Goal: Information Seeking & Learning: Find specific page/section

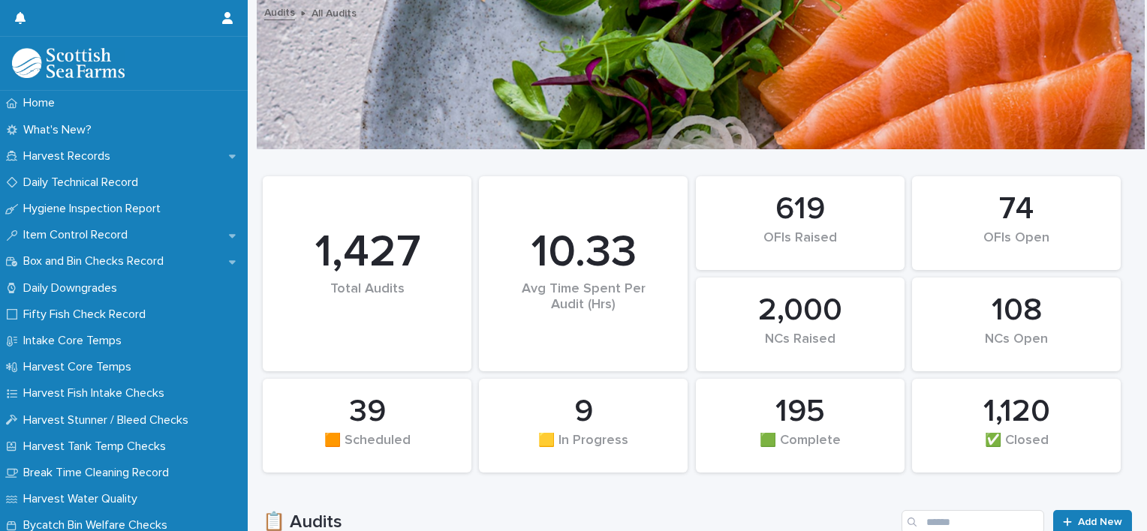
scroll to position [215, 0]
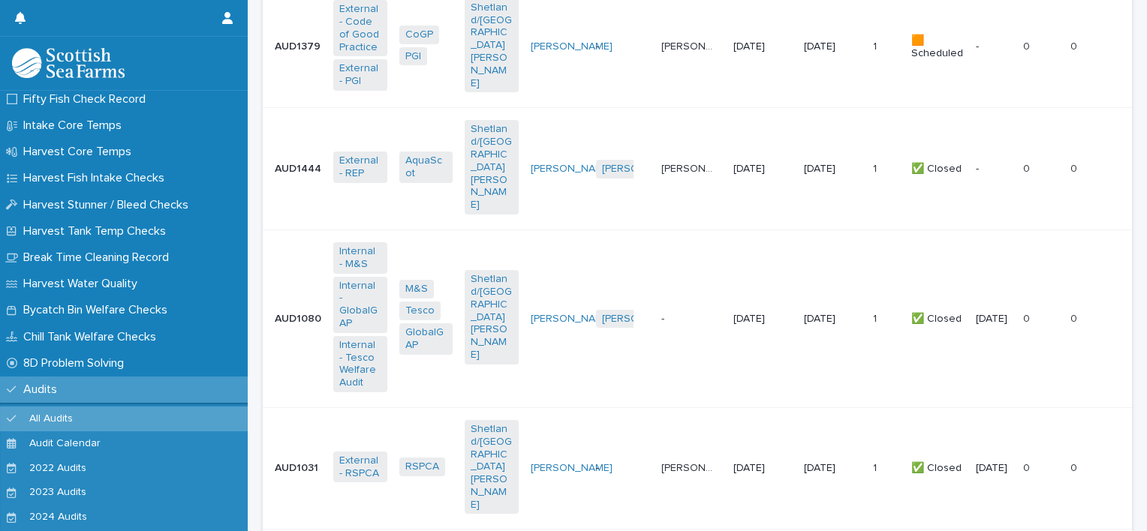
scroll to position [672, 0]
type input "*******"
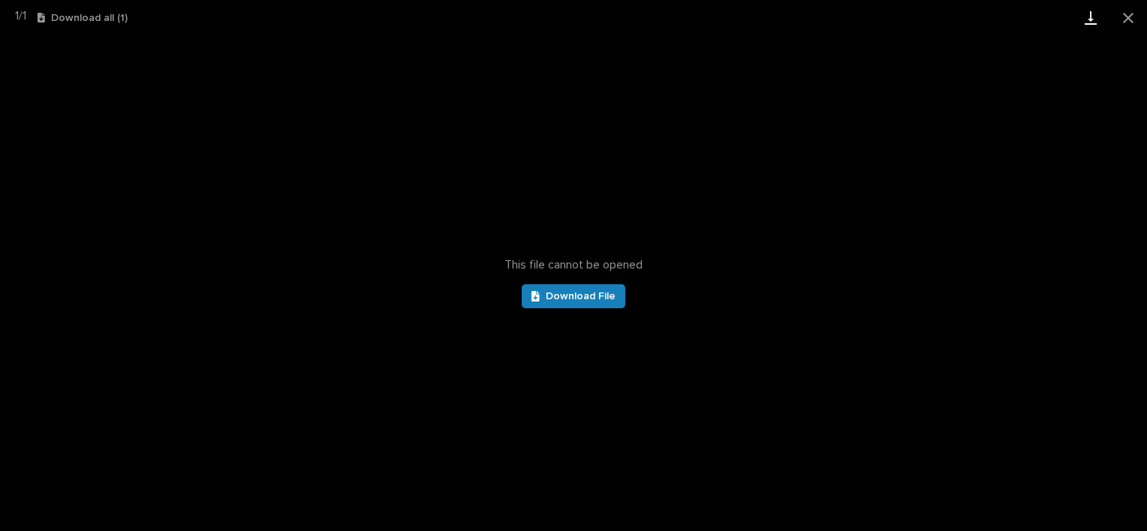
scroll to position [312, 0]
click at [581, 297] on span "Download File" at bounding box center [581, 296] width 70 height 11
click at [1120, 18] on button "Close gallery" at bounding box center [1128, 17] width 38 height 35
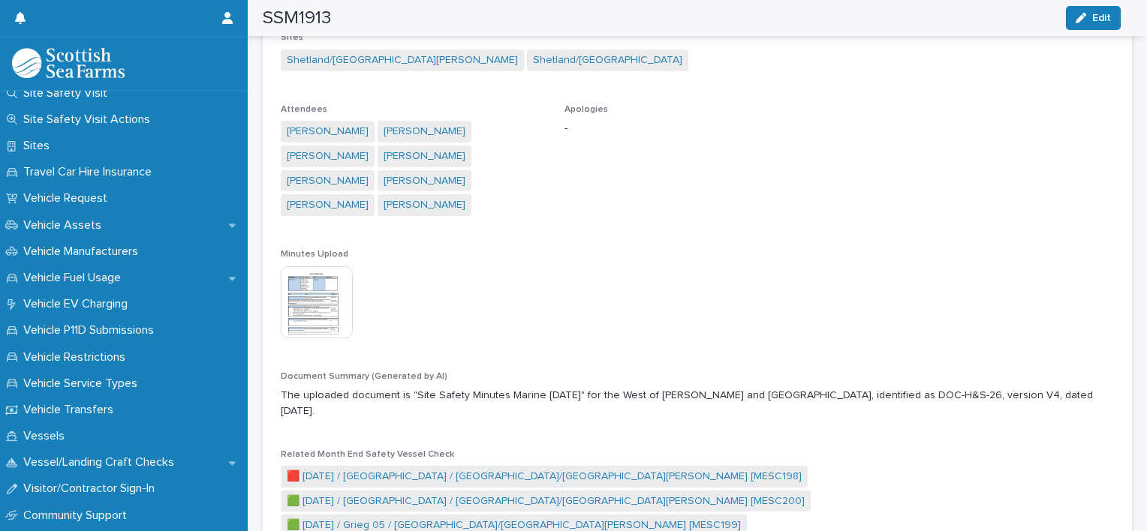
scroll to position [1014, 0]
click at [35, 435] on p "Vessels" at bounding box center [46, 435] width 59 height 14
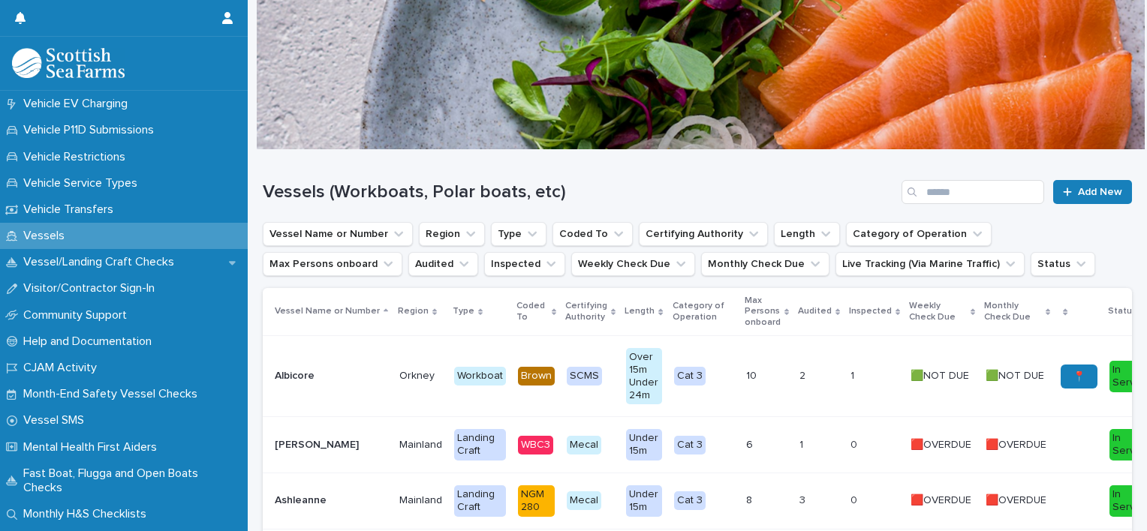
scroll to position [1237, 0]
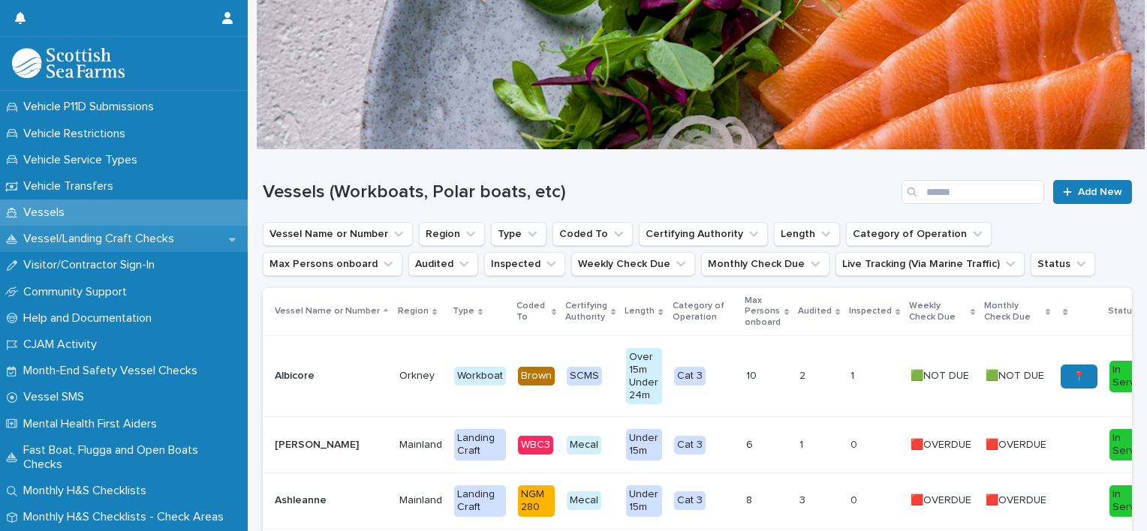
click at [147, 241] on p "Vessel/Landing Craft Checks" at bounding box center [101, 239] width 169 height 14
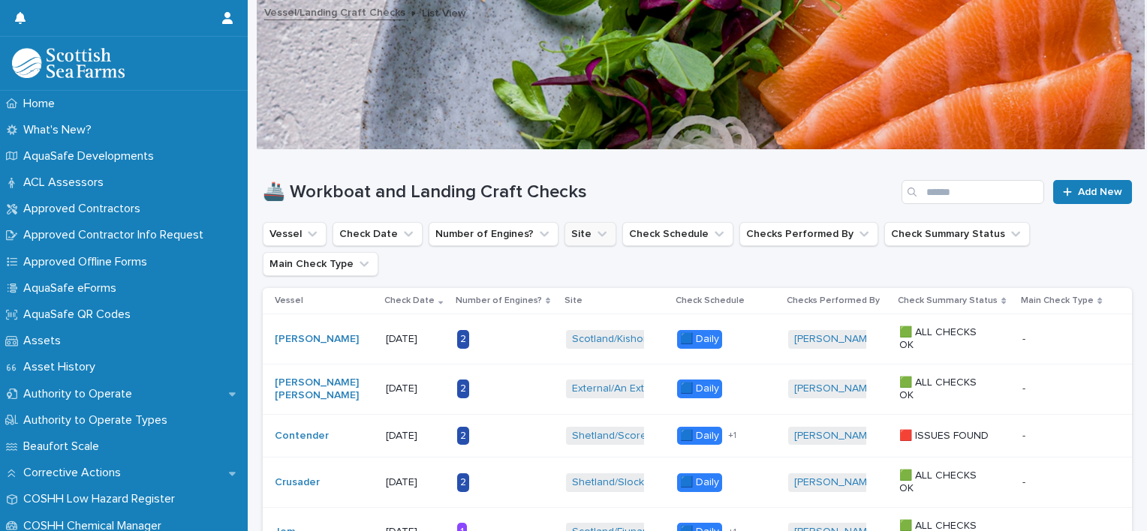
click at [587, 223] on button "Site" at bounding box center [590, 234] width 52 height 24
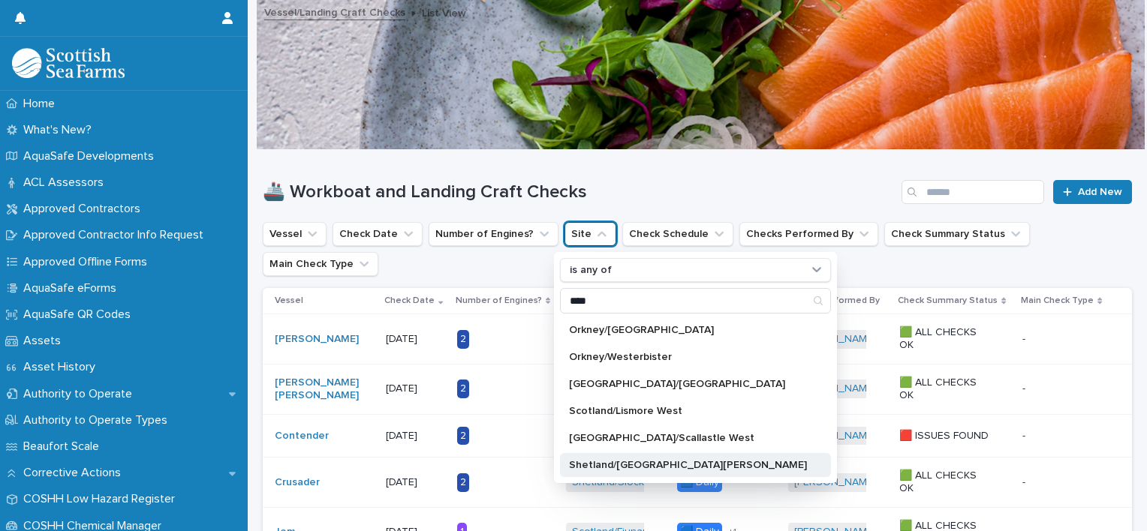
type input "****"
click at [597, 464] on p "Shetland/[GEOGRAPHIC_DATA][PERSON_NAME]" at bounding box center [688, 465] width 238 height 11
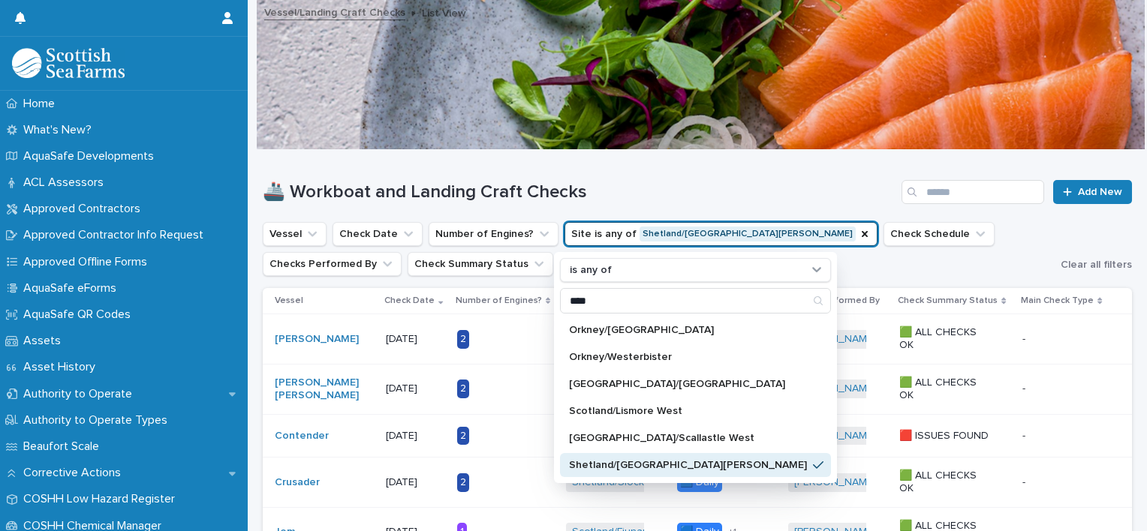
click at [734, 190] on h1 "🚢 Workboat and Landing Craft Checks" at bounding box center [579, 193] width 633 height 22
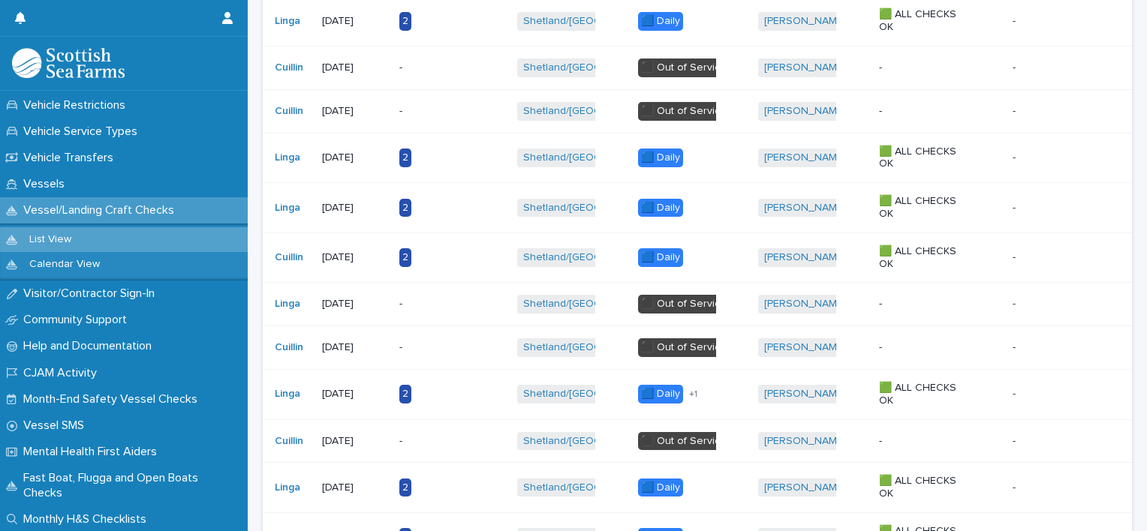
scroll to position [1132, 0]
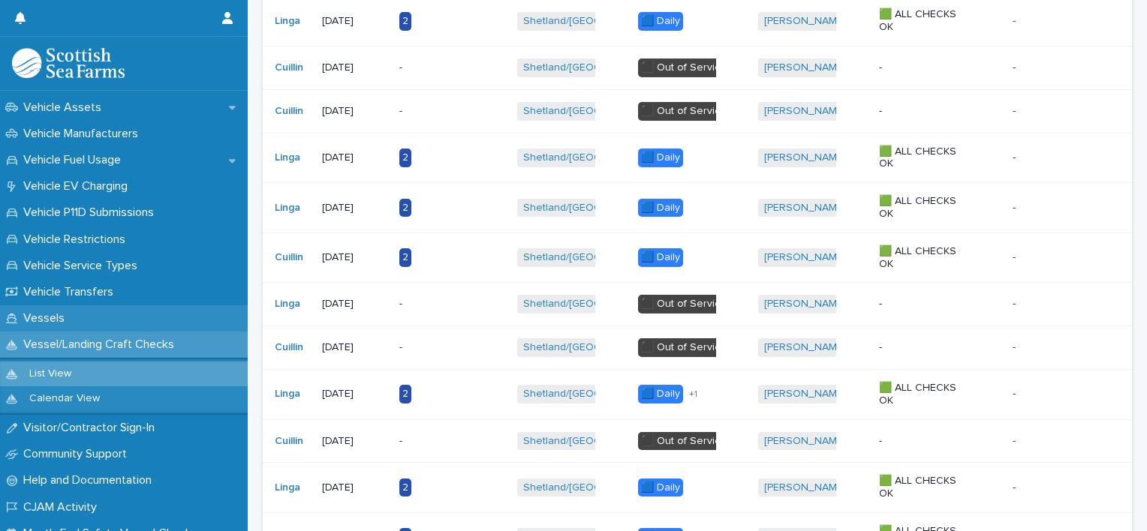
click at [65, 313] on p "Vessels" at bounding box center [46, 318] width 59 height 14
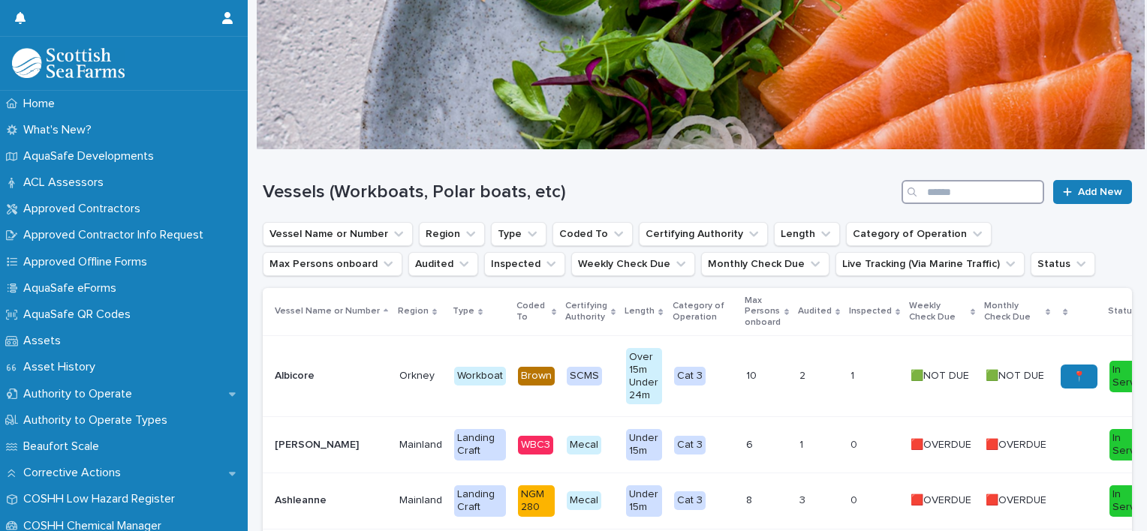
click at [922, 191] on input "Search" at bounding box center [972, 192] width 143 height 24
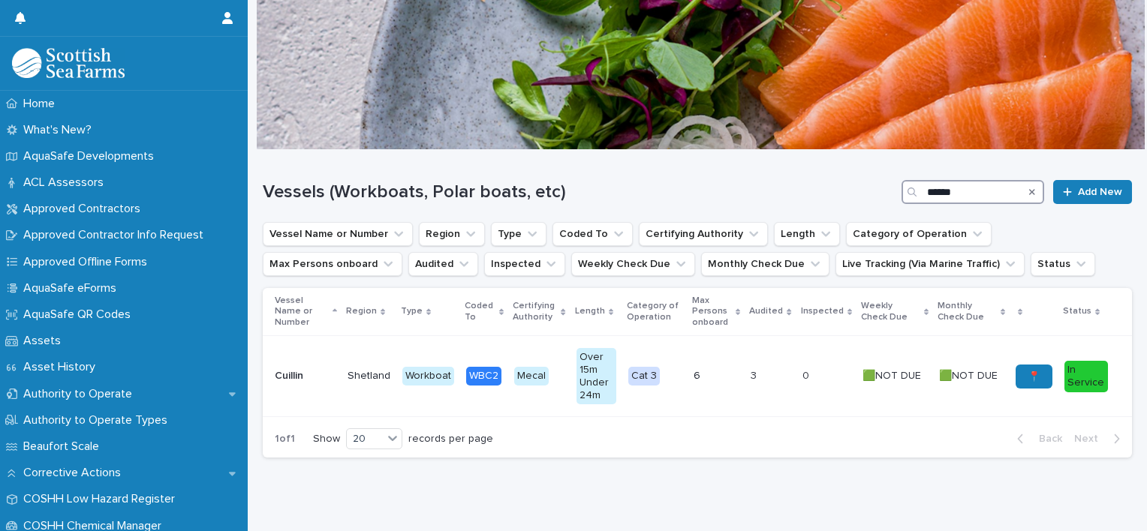
click at [922, 191] on input "******" at bounding box center [972, 192] width 143 height 24
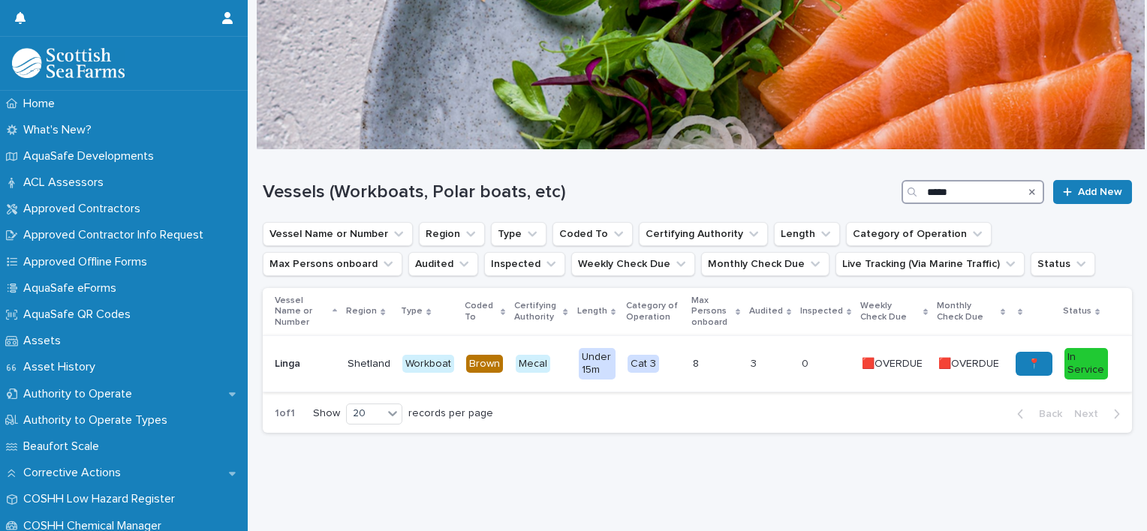
type input "*****"
click at [731, 363] on p "8" at bounding box center [716, 364] width 46 height 13
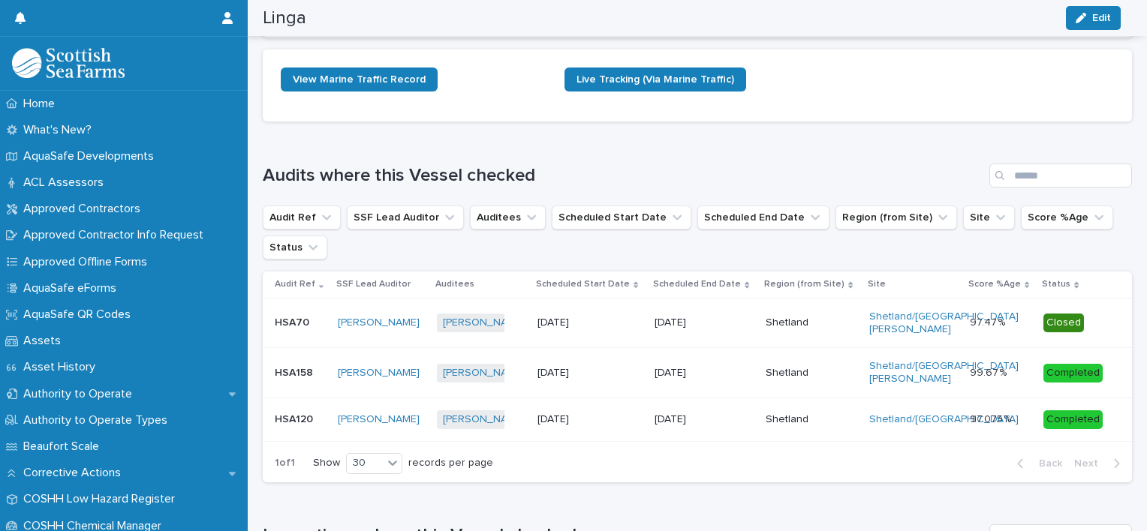
scroll to position [744, 0]
